Goal: Submit feedback/report problem

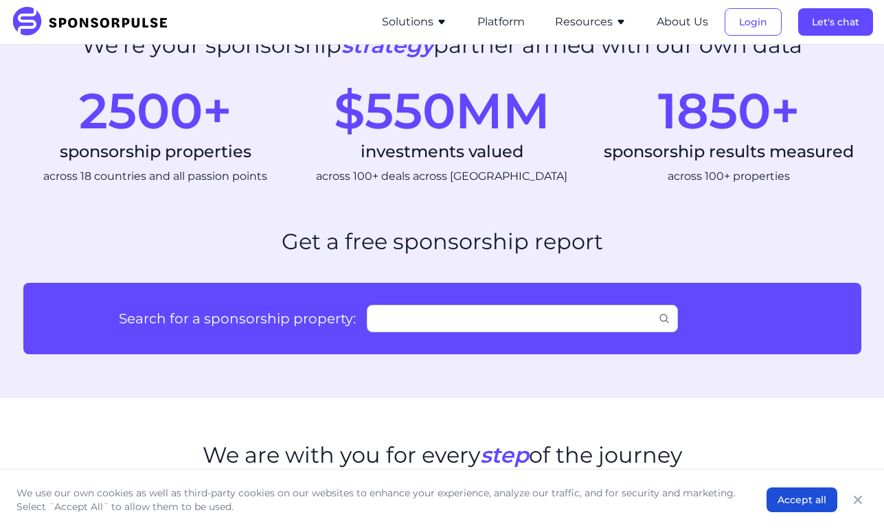
scroll to position [670, 0]
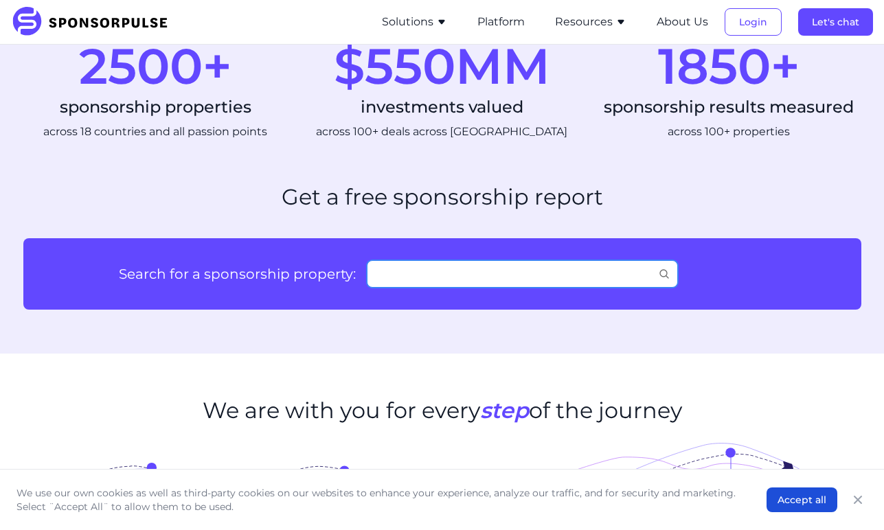
click at [389, 275] on input "Search for a sponsorship property:" at bounding box center [522, 273] width 311 height 27
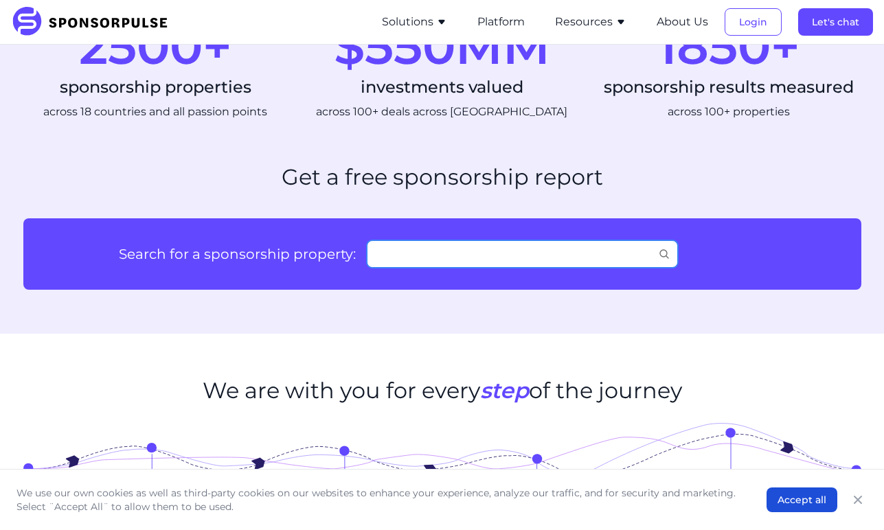
scroll to position [693, 0]
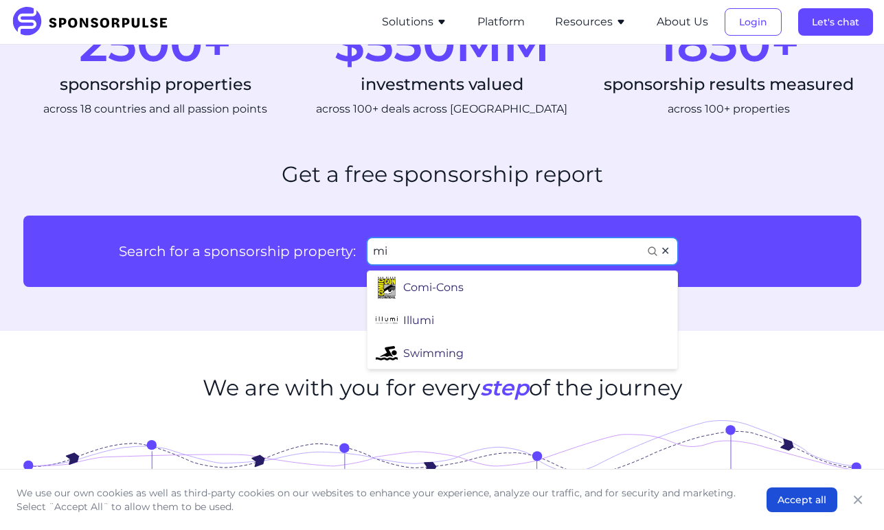
type input "m"
type input "baseball"
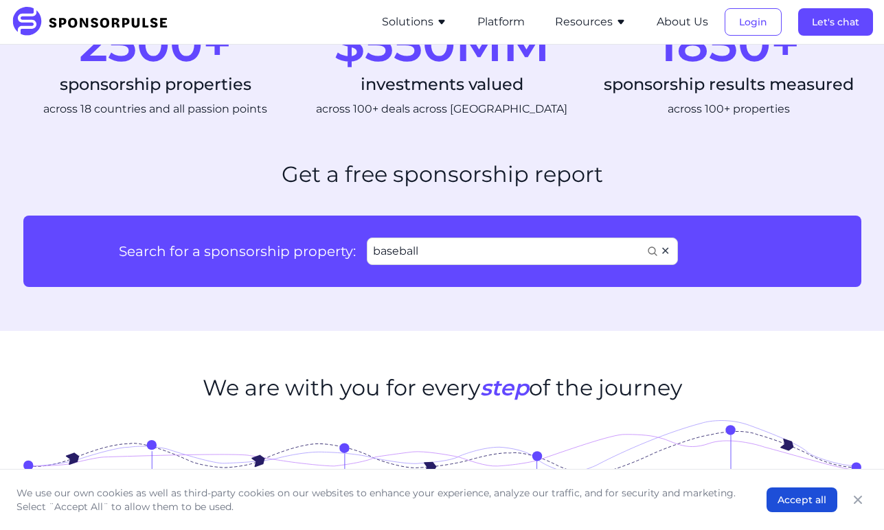
drag, startPoint x: 492, startPoint y: 211, endPoint x: 468, endPoint y: 292, distance: 83.9
click at [468, 290] on div "Minor League Baseball" at bounding box center [465, 282] width 124 height 16
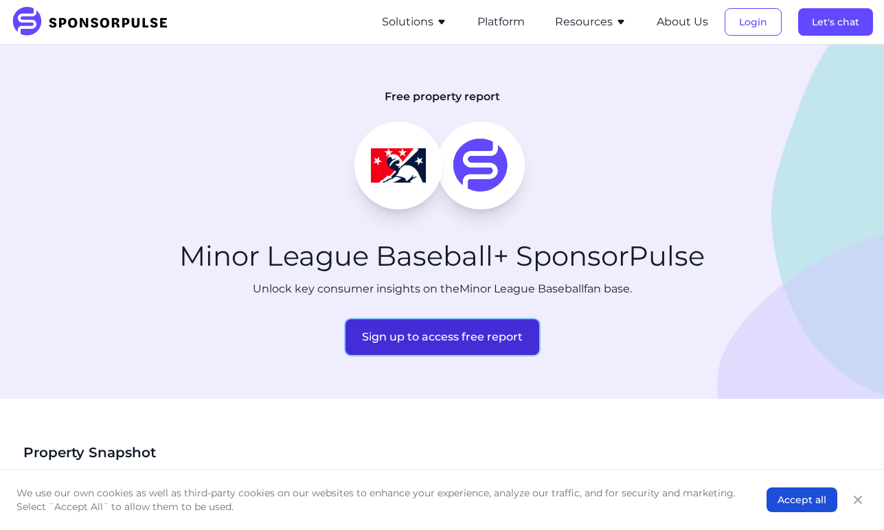
click at [415, 339] on button "Sign up to access free report" at bounding box center [442, 337] width 194 height 36
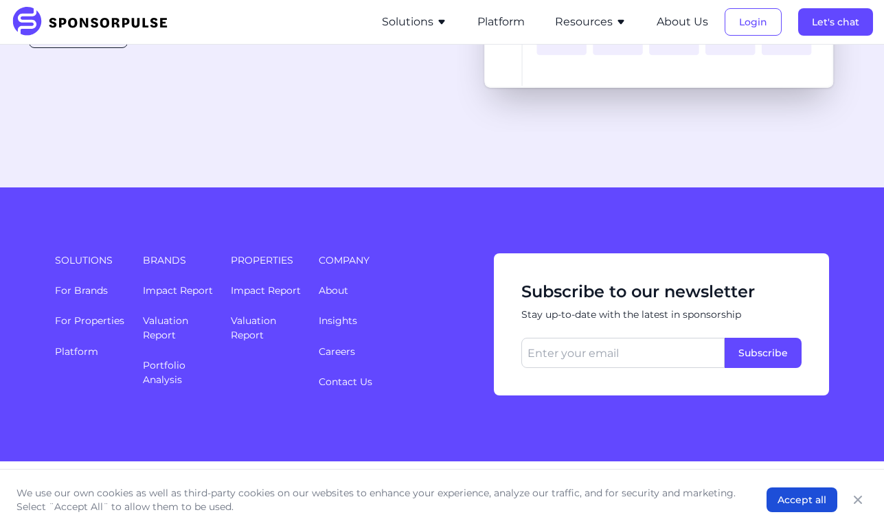
scroll to position [3577, 0]
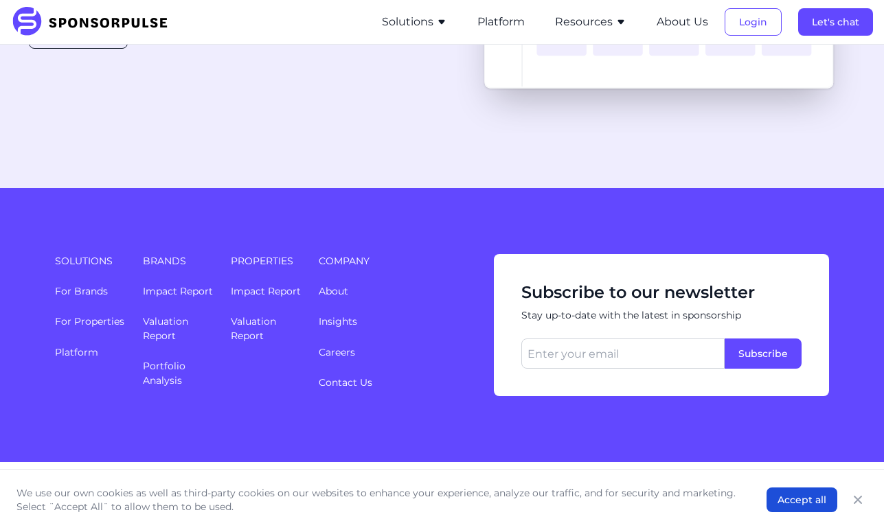
click at [365, 352] on ul "About Insights Careers Contact Us" at bounding box center [398, 337] width 159 height 106
click at [363, 376] on link "Contact Us" at bounding box center [346, 382] width 54 height 12
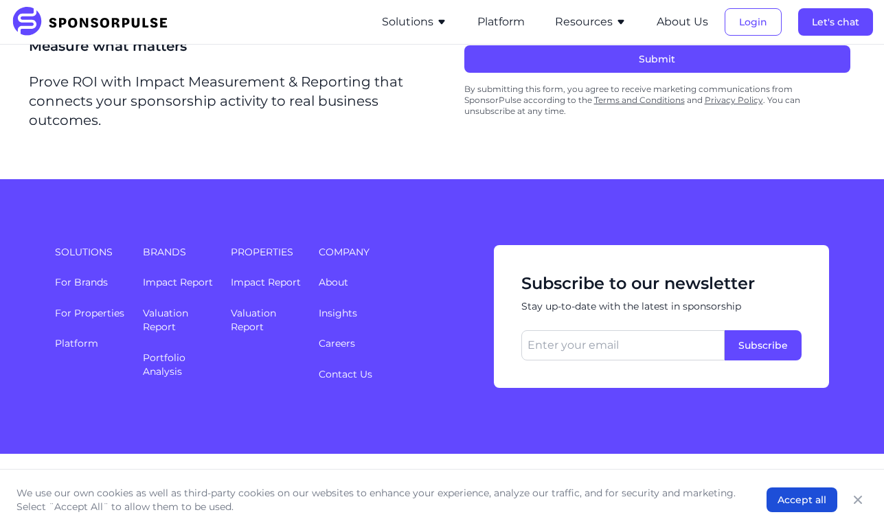
scroll to position [620, 0]
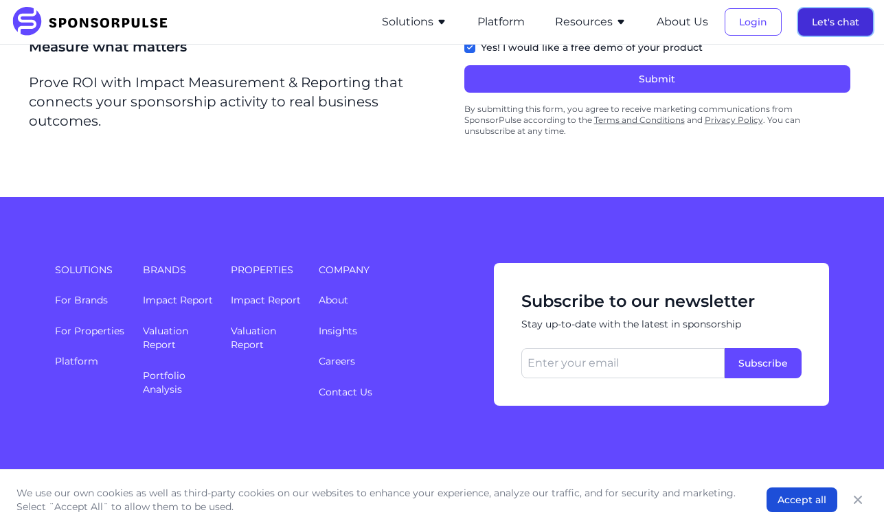
click at [860, 16] on button "Let's chat" at bounding box center [835, 21] width 75 height 27
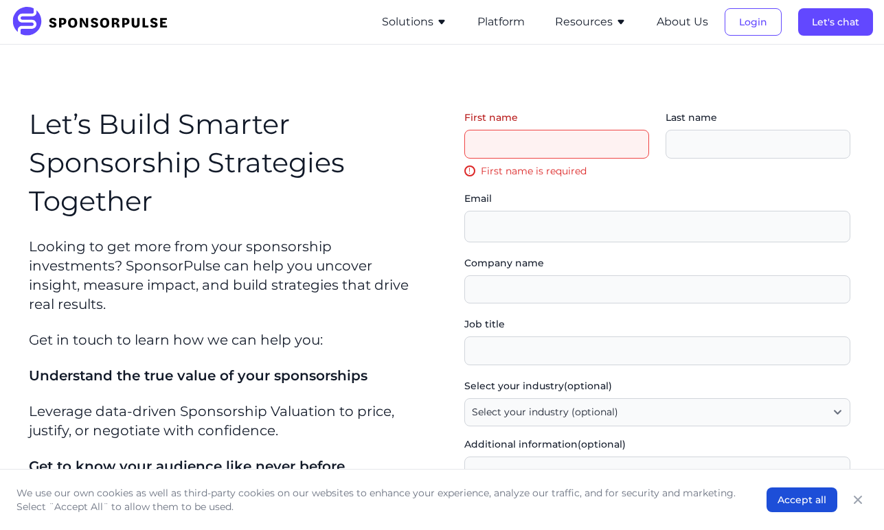
click at [555, 144] on input "First name" at bounding box center [556, 144] width 185 height 29
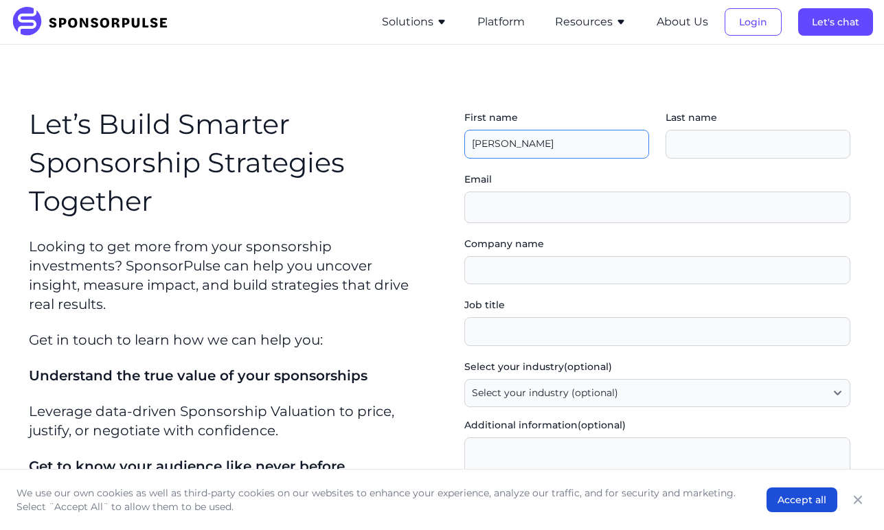
type input "[PERSON_NAME]"
type input "Assinck"
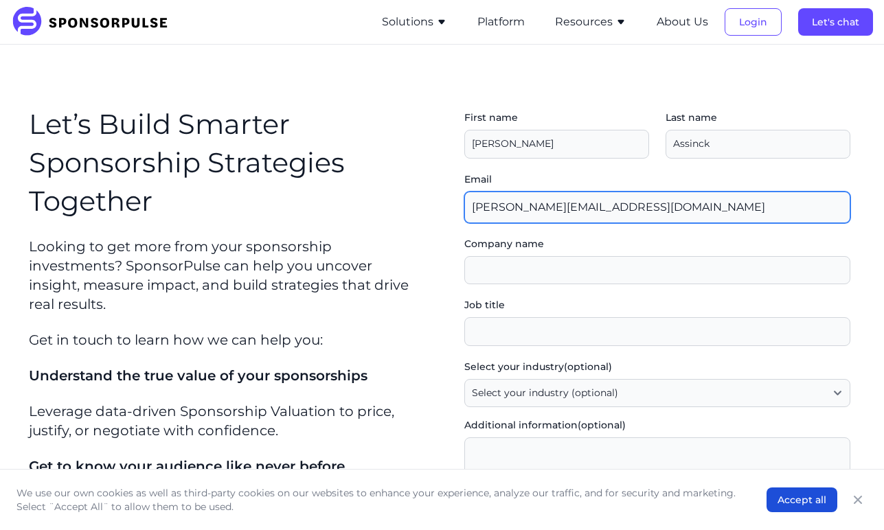
type input "[PERSON_NAME][EMAIL_ADDRESS][DOMAIN_NAME]"
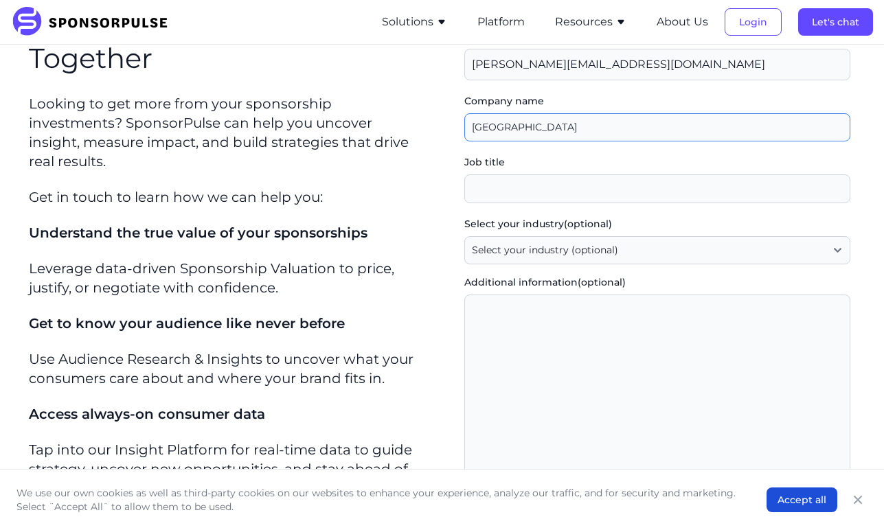
scroll to position [144, 0]
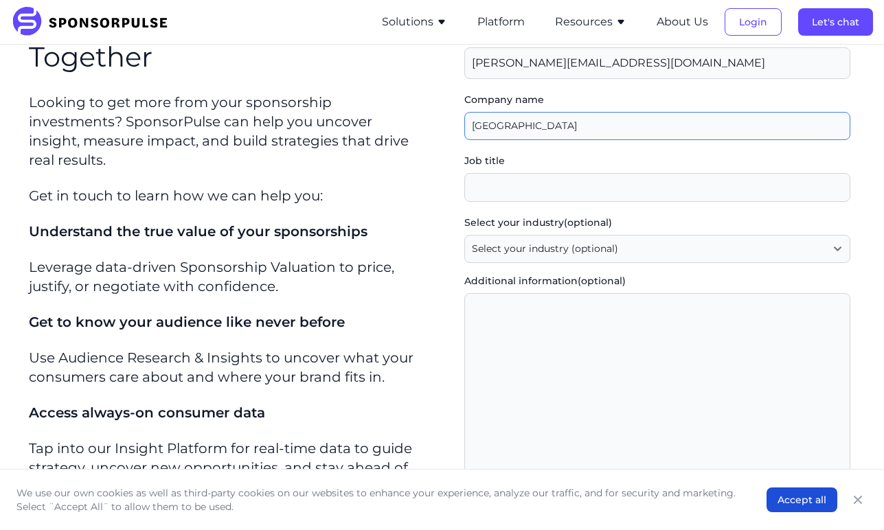
type input "[GEOGRAPHIC_DATA]"
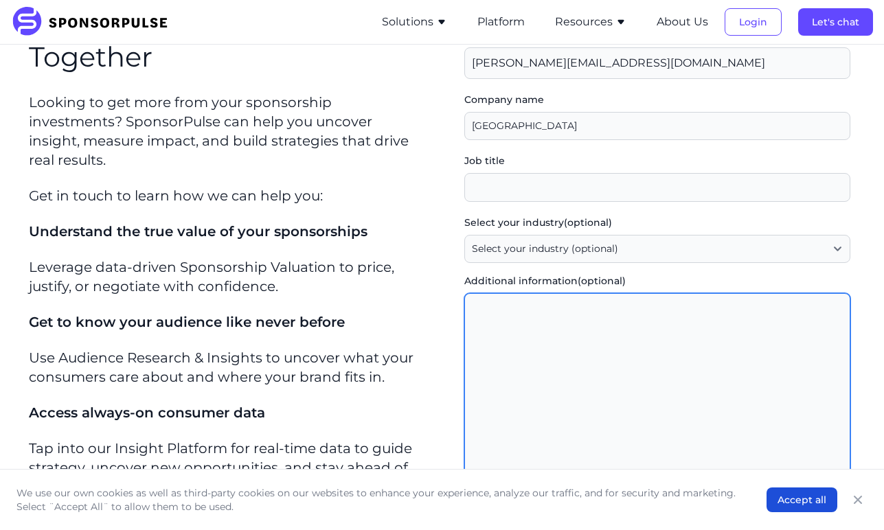
click at [520, 349] on textarea "Additional information (optional)" at bounding box center [657, 388] width 386 height 190
click at [602, 318] on textarea "I'm trying to sign in for" at bounding box center [657, 388] width 386 height 190
click at [590, 302] on textarea "I'm trying to sign in for" at bounding box center [657, 388] width 386 height 190
click at [588, 317] on textarea "I'm trying to sign in for" at bounding box center [657, 388] width 386 height 190
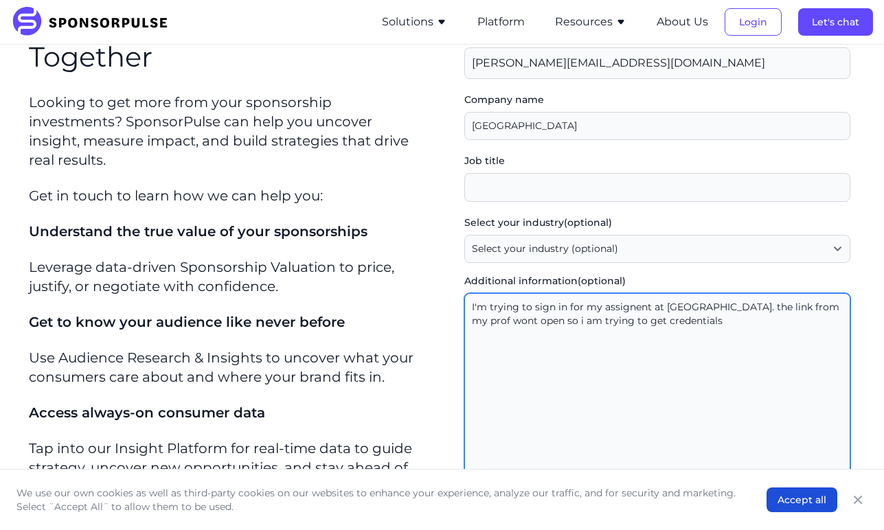
click at [799, 371] on textarea "I'm trying to sign in for my assignent at [GEOGRAPHIC_DATA]. the link from my p…" at bounding box center [657, 388] width 386 height 190
click at [722, 323] on textarea "I'm trying to sign in for my assignent at [GEOGRAPHIC_DATA]. the link from my p…" at bounding box center [657, 388] width 386 height 190
click at [507, 319] on textarea "I'm trying to sign in for my assignment at [GEOGRAPHIC_DATA]. The link from my …" at bounding box center [657, 388] width 386 height 190
click at [515, 319] on textarea "I'm trying to sign in for my assignment at [GEOGRAPHIC_DATA]. The link from my …" at bounding box center [657, 388] width 386 height 190
click at [710, 318] on textarea "I'm trying to sign in for my assignment at [GEOGRAPHIC_DATA]. The link from my …" at bounding box center [657, 388] width 386 height 190
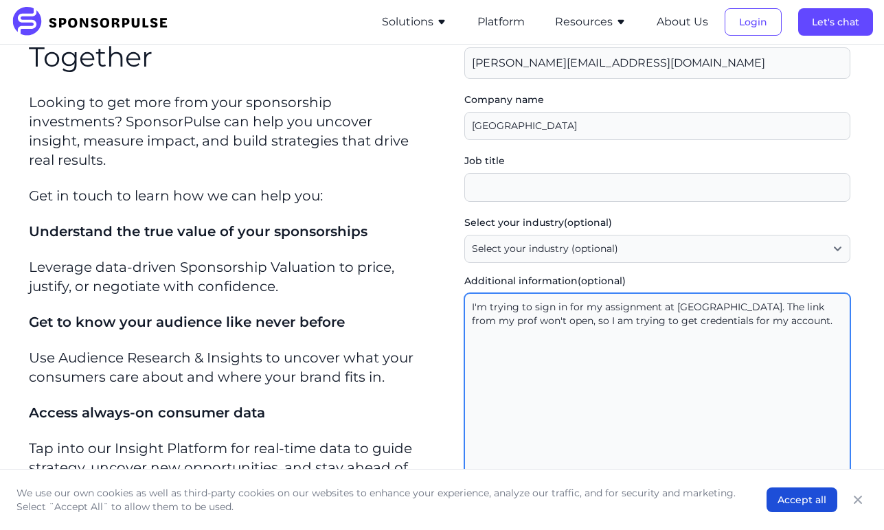
click at [800, 322] on textarea "I'm trying to sign in for my assignment at [GEOGRAPHIC_DATA]. The link from my …" at bounding box center [657, 388] width 386 height 190
click at [823, 334] on textarea "I'm trying to sign in for my assignment at [GEOGRAPHIC_DATA]. The link from my …" at bounding box center [657, 388] width 386 height 190
click at [714, 332] on textarea "I'm trying to sign in for my assignment at [GEOGRAPHIC_DATA]. The link from my …" at bounding box center [657, 388] width 386 height 190
click at [744, 358] on textarea "I'm trying to sign in for my assignment at [GEOGRAPHIC_DATA]. The link from my …" at bounding box center [657, 388] width 386 height 190
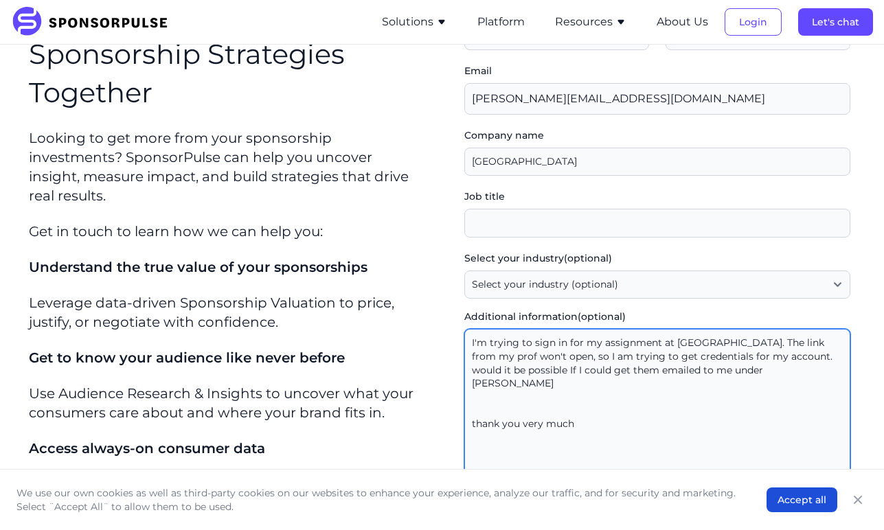
scroll to position [270, 0]
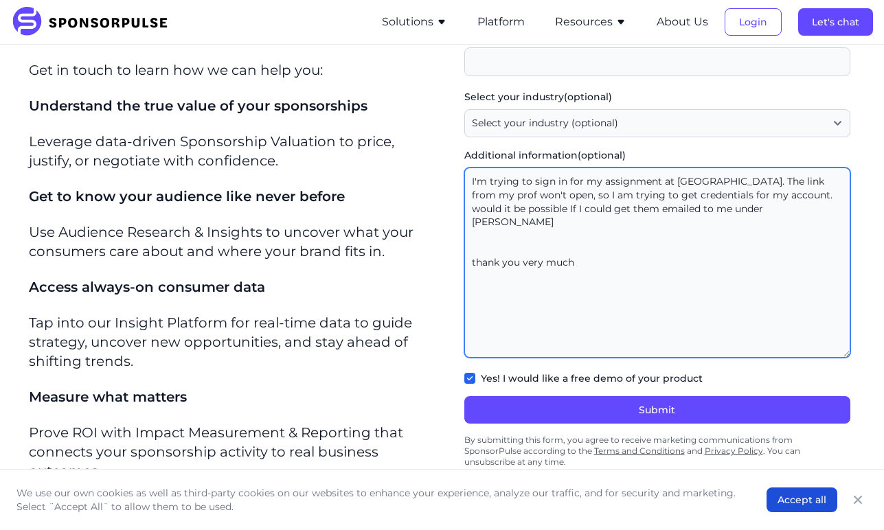
type textarea "I'm trying to sign in for my assignment at [GEOGRAPHIC_DATA]. The link from my …"
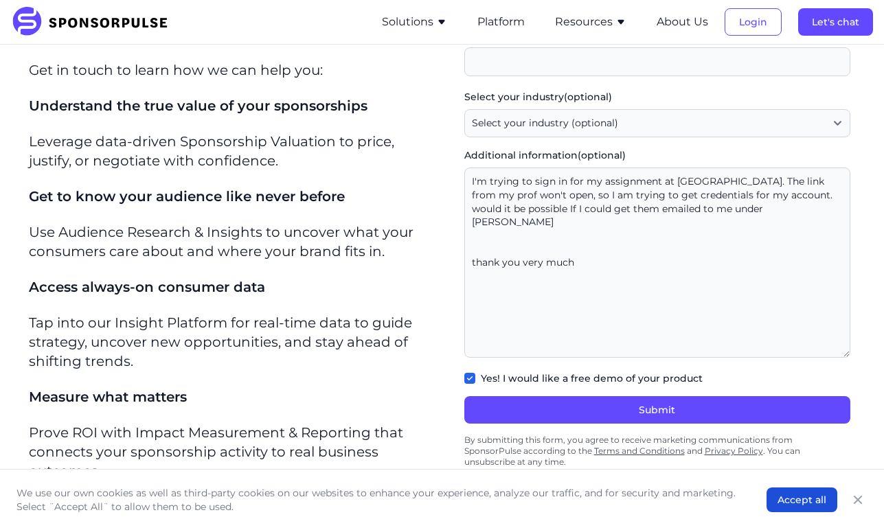
click at [479, 377] on div "Yes! I would like a free demo of your product" at bounding box center [657, 378] width 386 height 14
click at [475, 377] on div "Yes! I would like a free demo of your product" at bounding box center [657, 378] width 386 height 14
click at [472, 377] on input "Yes! I would like a free demo of your product" at bounding box center [469, 378] width 11 height 11
checkbox input "false"
click at [492, 411] on button "Submit" at bounding box center [657, 409] width 386 height 27
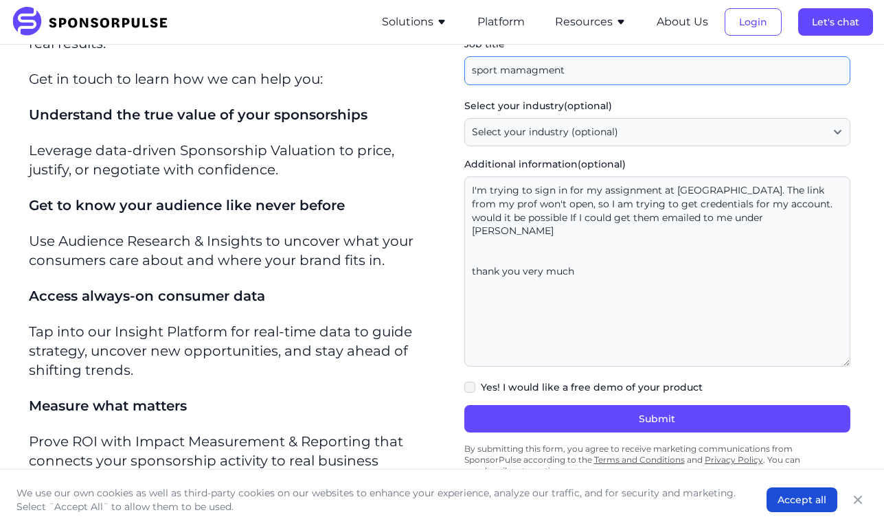
scroll to position [360, 0]
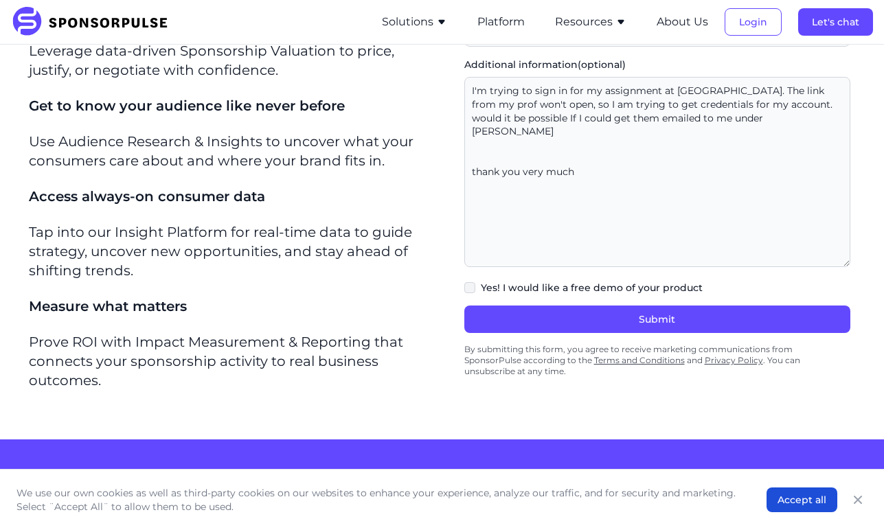
type input "sport mamagment"
click at [615, 321] on button "Submit" at bounding box center [657, 319] width 386 height 27
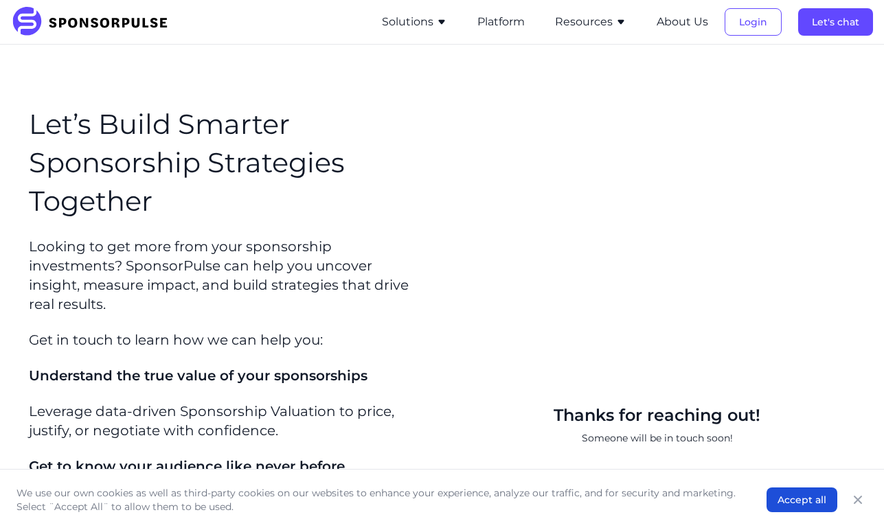
scroll to position [0, 0]
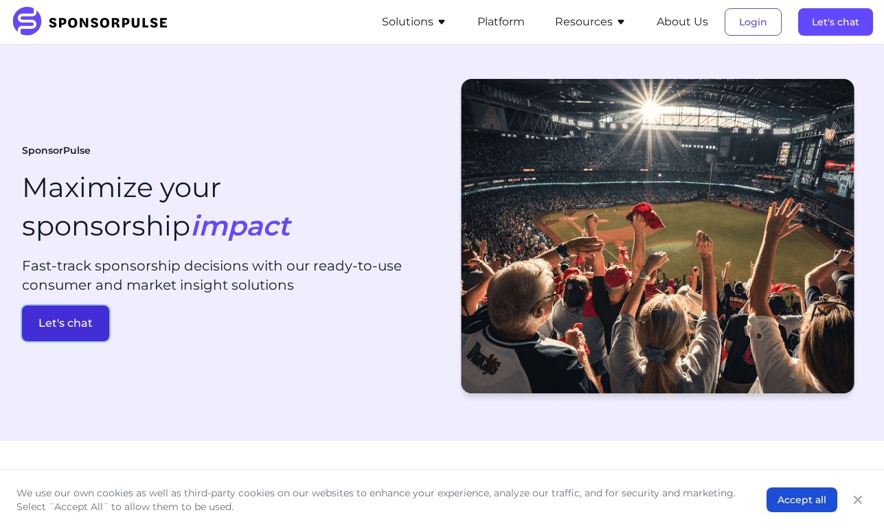
click at [89, 310] on button "Let's chat" at bounding box center [65, 324] width 87 height 36
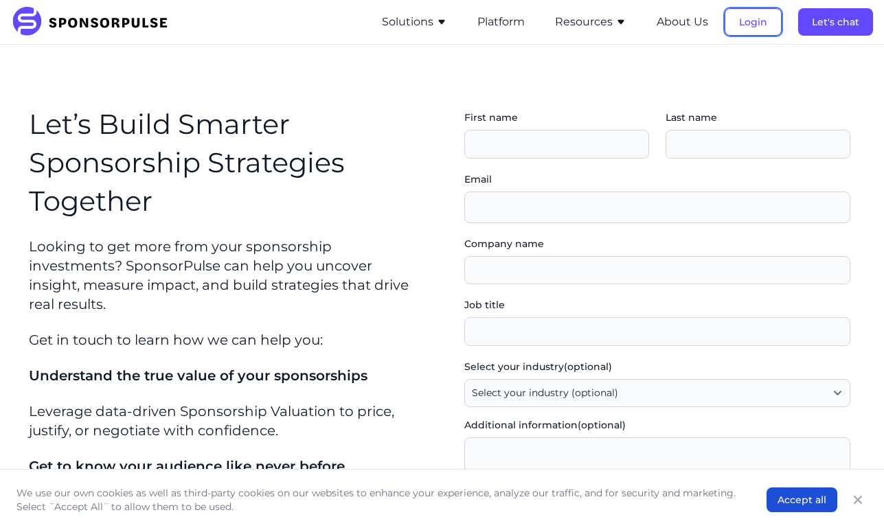
click at [739, 19] on button "Login" at bounding box center [752, 21] width 57 height 27
